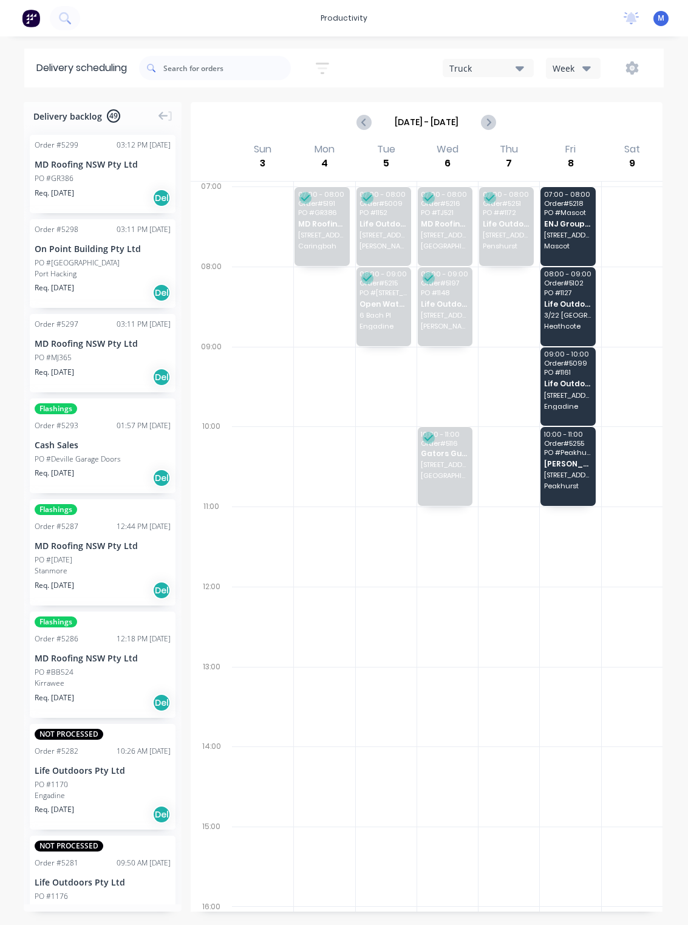
scroll to position [0, 193]
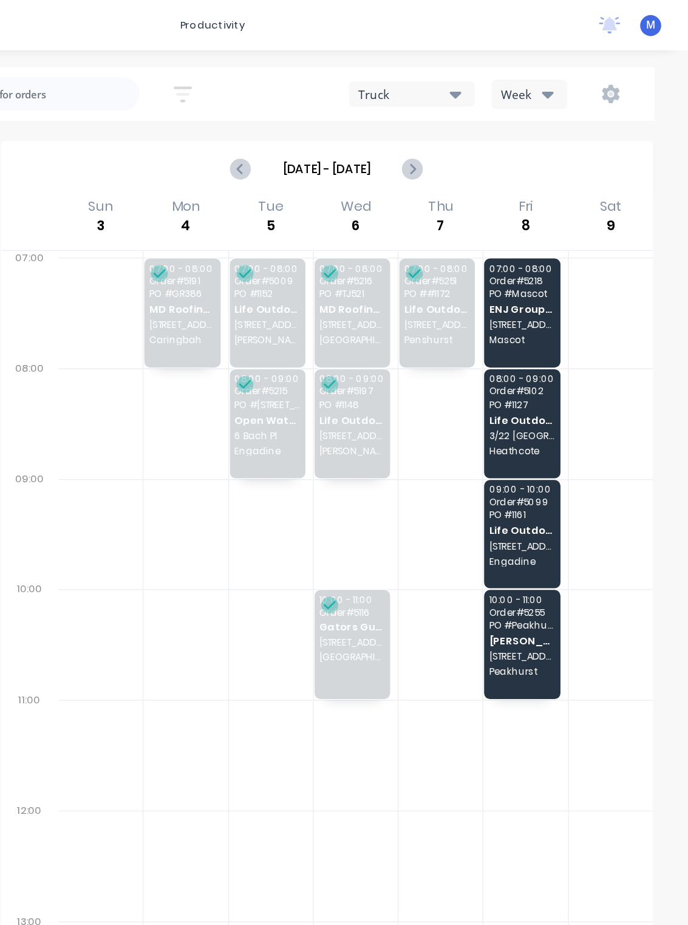
click at [481, 126] on icon "Next page" at bounding box center [488, 122] width 15 height 15
type input "[DATE] - [DATE]"
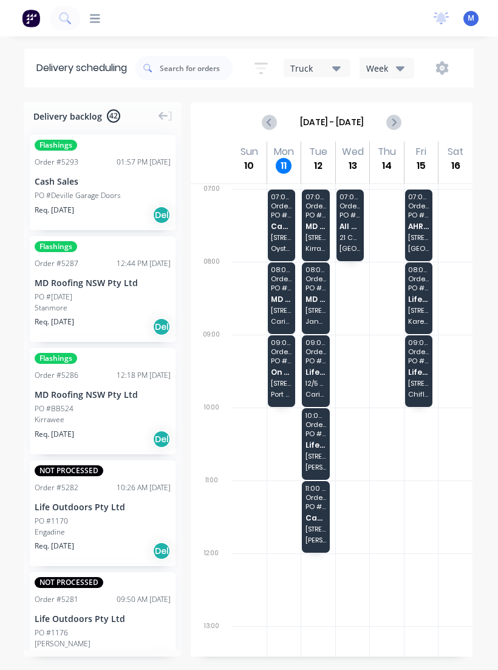
click at [289, 227] on span "Cash Sales" at bounding box center [281, 226] width 21 height 8
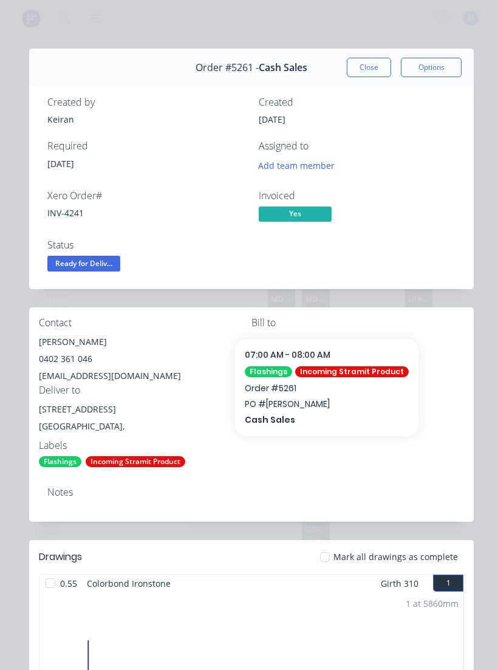
click at [382, 69] on button "Close" at bounding box center [369, 67] width 44 height 19
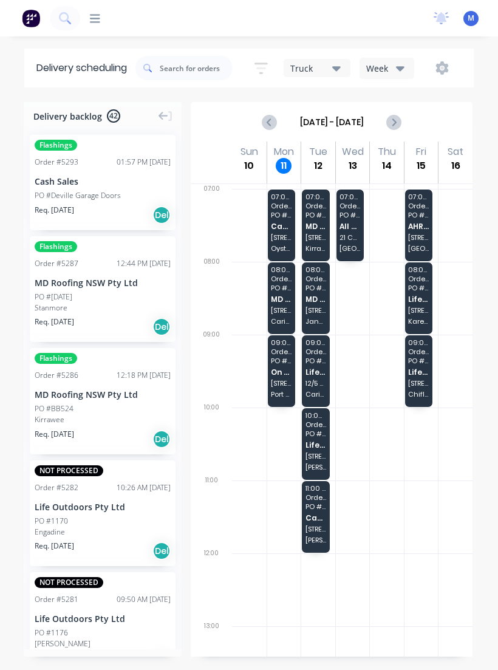
click at [287, 296] on span "MD Roofing NSW Pty Ltd" at bounding box center [281, 299] width 21 height 8
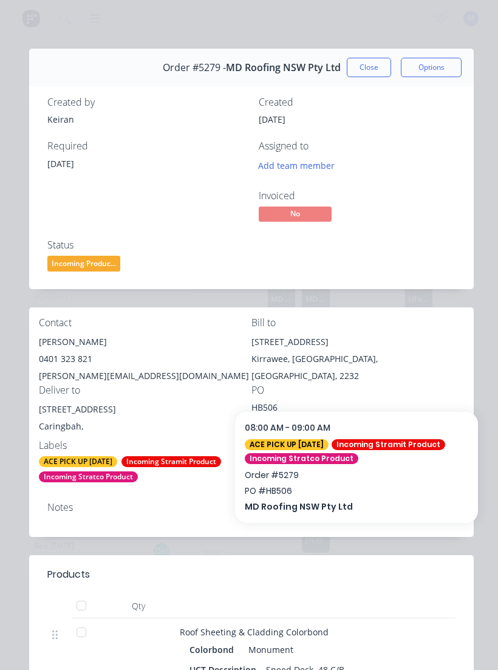
click at [383, 73] on button "Close" at bounding box center [369, 67] width 44 height 19
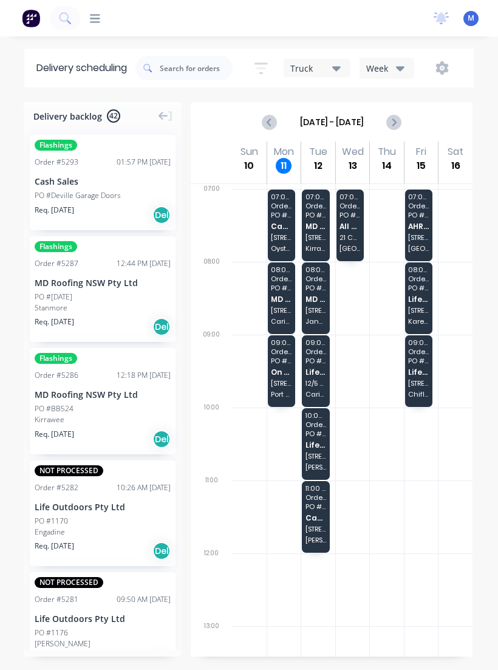
click at [283, 391] on span "Port Hacking" at bounding box center [281, 394] width 21 height 7
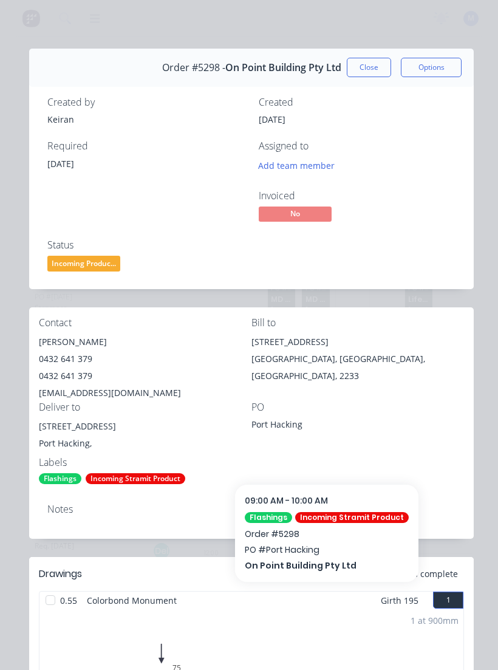
click at [372, 67] on button "Close" at bounding box center [369, 67] width 44 height 19
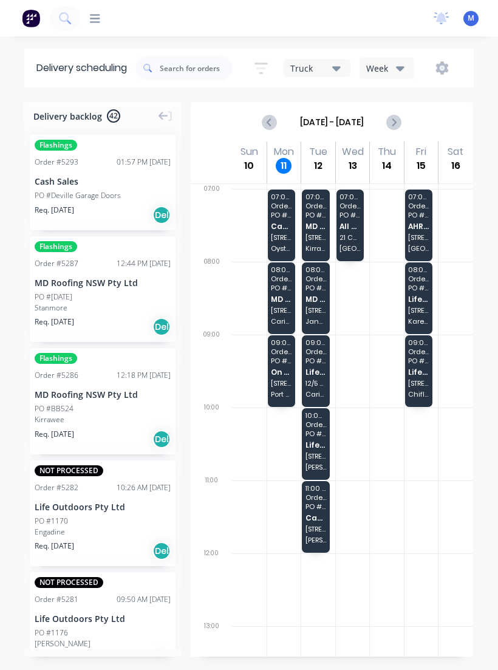
click at [295, 222] on div "07:00 - 08:00 Order # 5261 PO # Malcolm Robertson Cash Sales 199A Oyster Bay Rd…" at bounding box center [282, 226] width 28 height 72
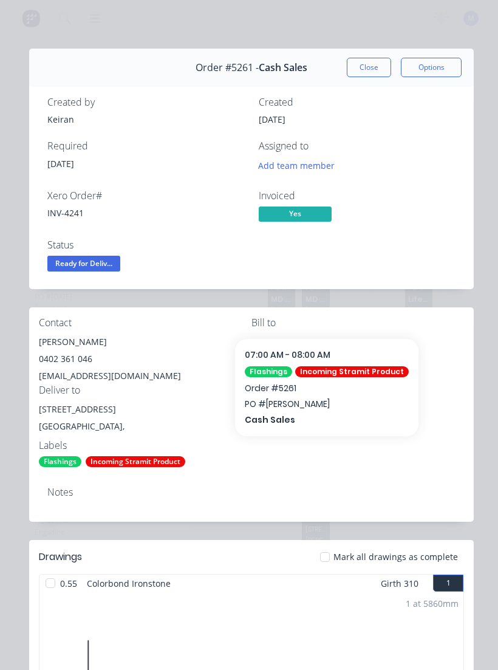
click at [367, 66] on button "Close" at bounding box center [369, 67] width 44 height 19
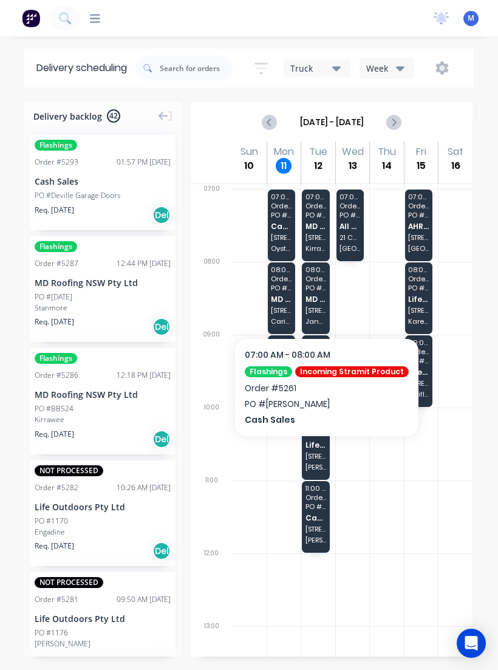
click at [279, 228] on span "Cash Sales" at bounding box center [281, 226] width 21 height 8
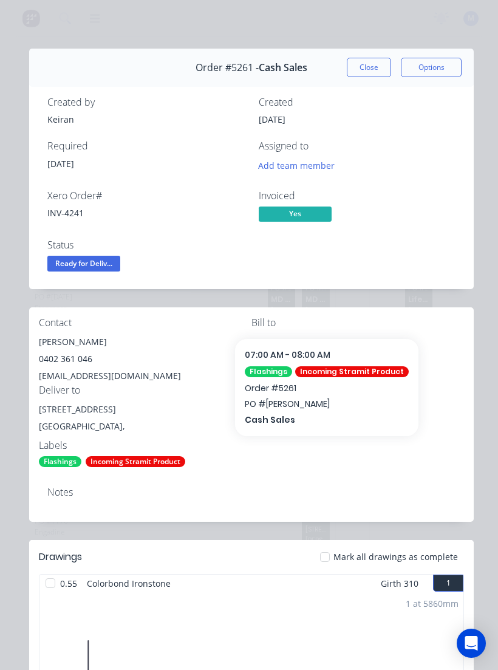
click at [372, 60] on button "Close" at bounding box center [369, 67] width 44 height 19
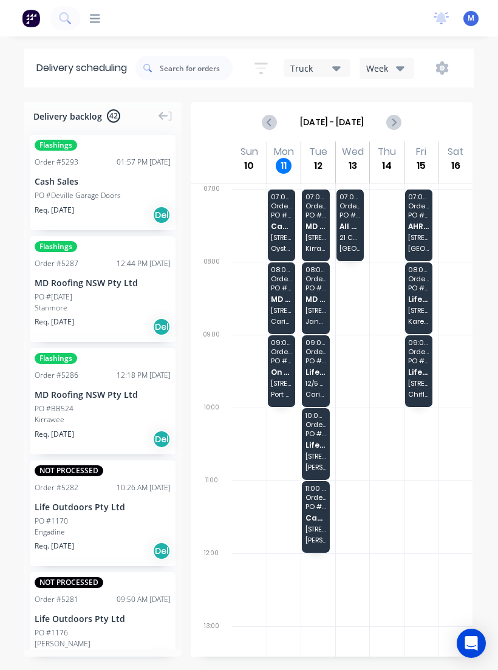
click at [286, 289] on span "PO # HB506" at bounding box center [281, 287] width 21 height 7
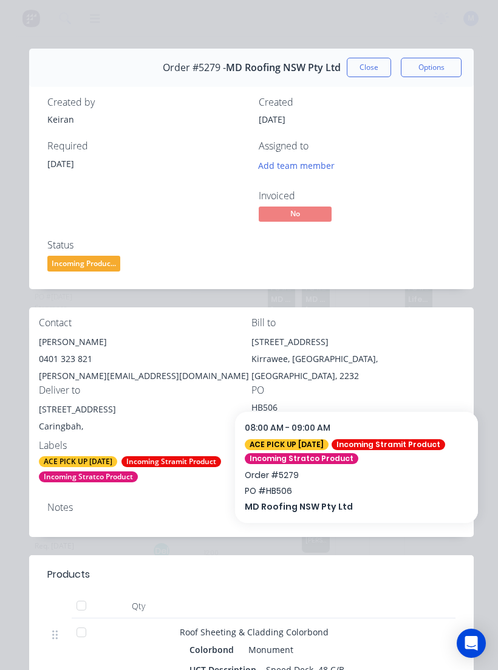
click at [371, 61] on button "Close" at bounding box center [369, 67] width 44 height 19
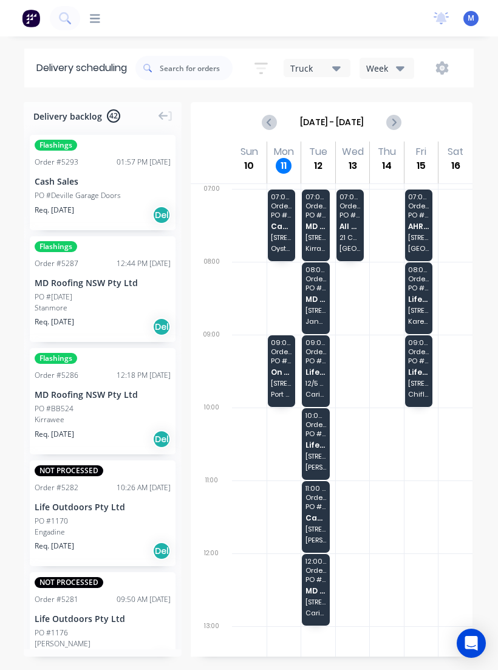
click at [280, 212] on span "PO # Malcolm Robertson" at bounding box center [281, 214] width 21 height 7
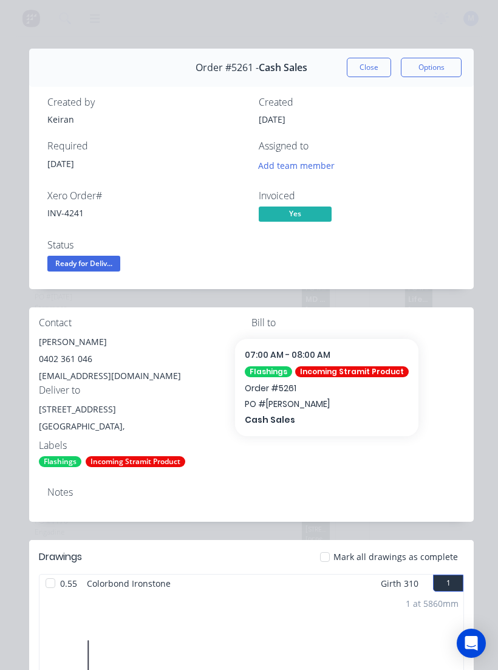
click at [375, 67] on button "Close" at bounding box center [369, 67] width 44 height 19
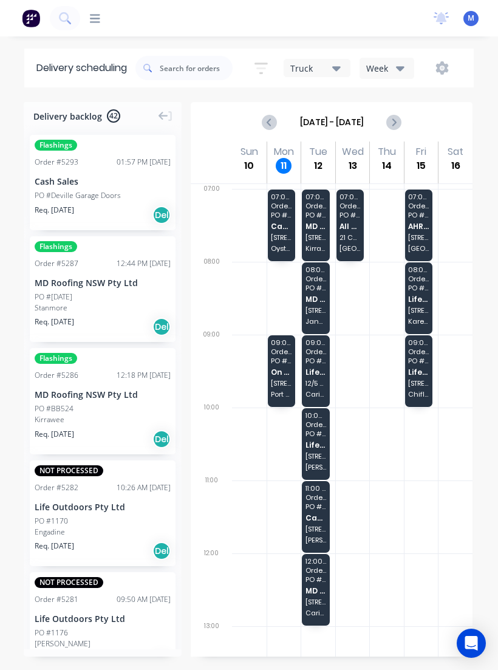
click at [287, 386] on span "112 Turriell Point Rd" at bounding box center [281, 383] width 21 height 7
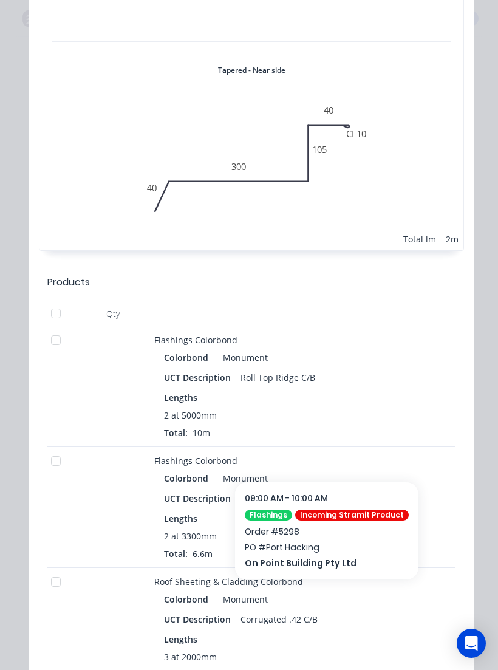
scroll to position [5950, 0]
